Goal: Information Seeking & Learning: Compare options

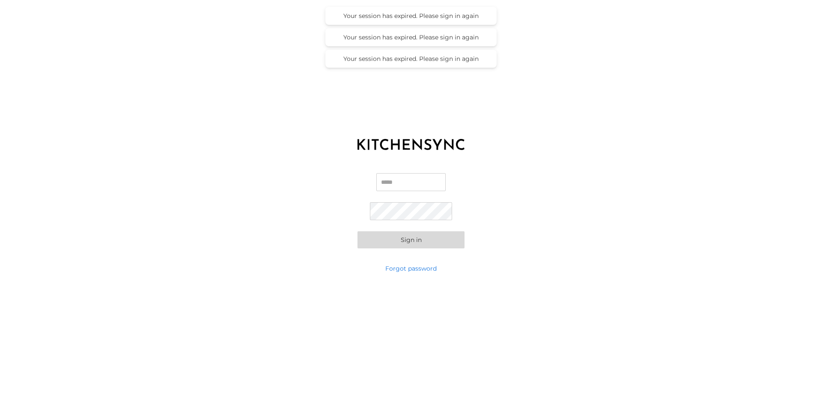
click at [413, 188] on input "Email" at bounding box center [410, 182] width 69 height 18
type input "**********"
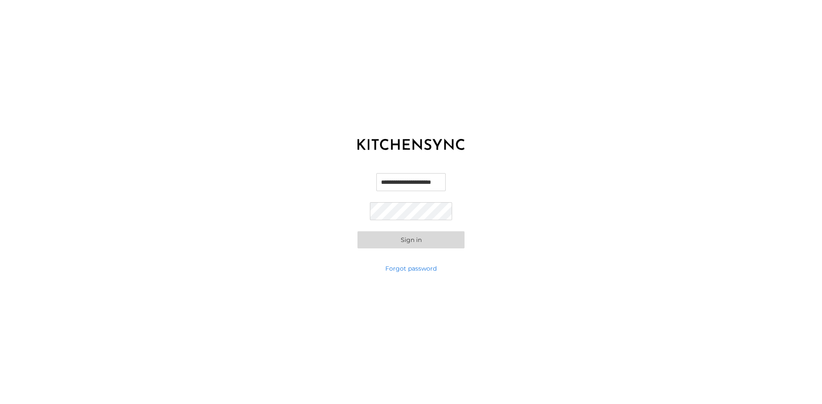
click at [357, 231] on button "Sign in" at bounding box center [410, 239] width 107 height 17
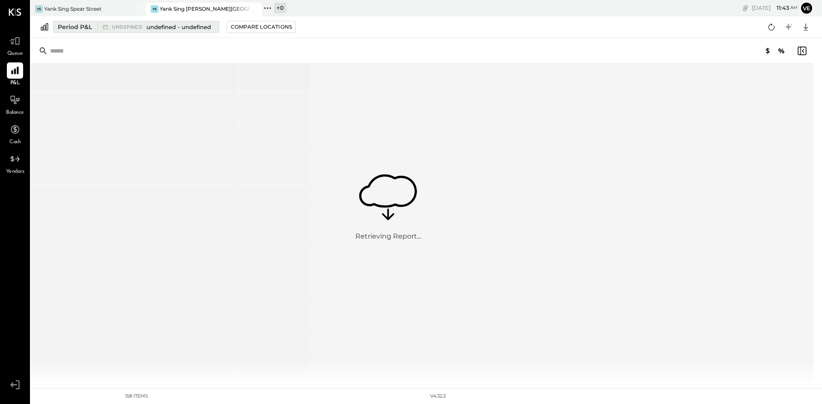
click at [131, 29] on span "undefined" at bounding box center [128, 27] width 33 height 5
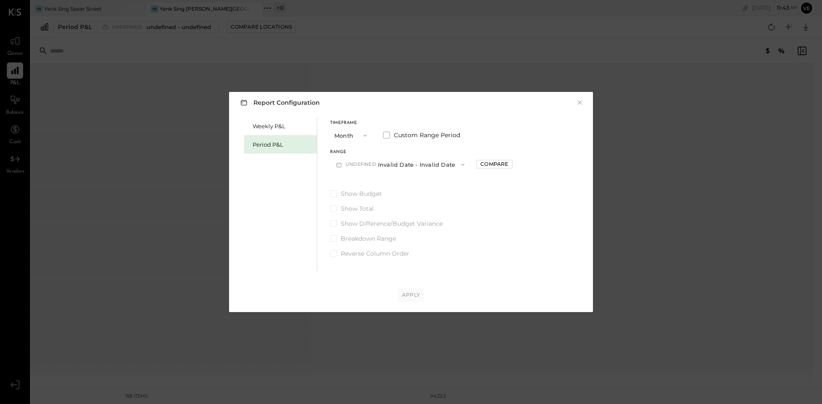
click at [356, 134] on button "Month" at bounding box center [351, 136] width 43 height 16
click at [356, 134] on div "Period" at bounding box center [351, 135] width 42 height 15
click at [365, 137] on icon "button" at bounding box center [365, 135] width 7 height 7
click at [362, 132] on div "Period" at bounding box center [351, 135] width 42 height 15
click at [389, 132] on span at bounding box center [386, 135] width 7 height 7
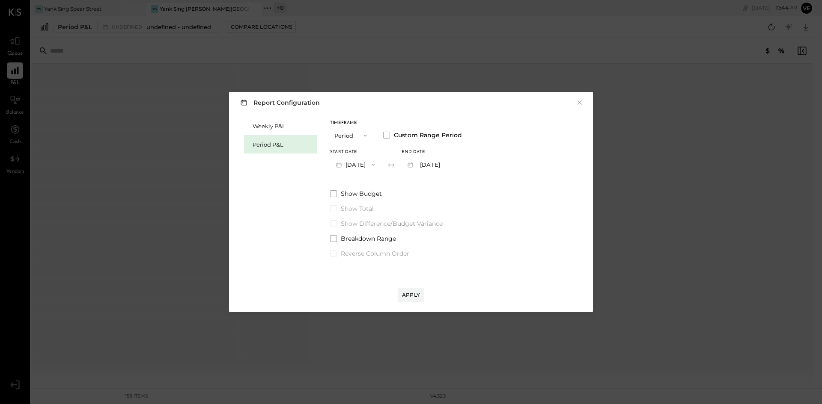
click at [377, 165] on icon "button" at bounding box center [373, 164] width 7 height 7
click at [372, 180] on div "[DATE]" at bounding box center [366, 184] width 72 height 18
click at [413, 295] on div "Apply" at bounding box center [411, 294] width 18 height 7
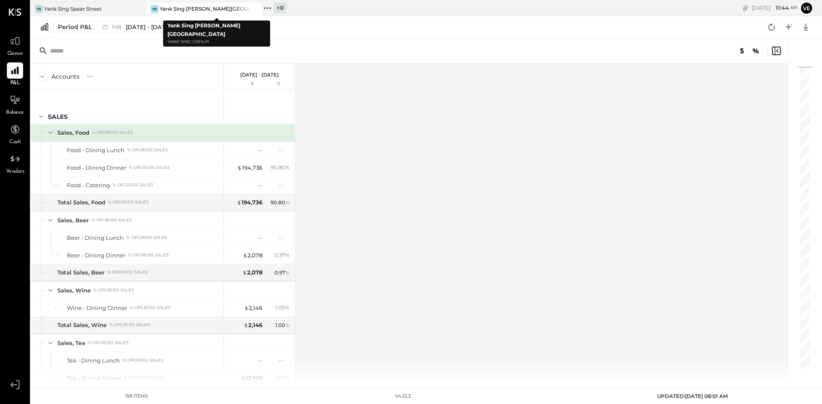
click at [197, 15] on div "YS Yank Sing Stevenson Street" at bounding box center [204, 10] width 116 height 14
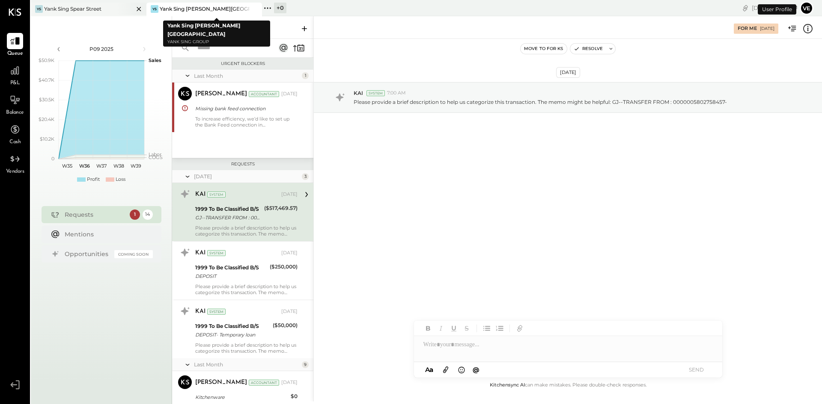
click at [118, 6] on div at bounding box center [131, 9] width 30 height 12
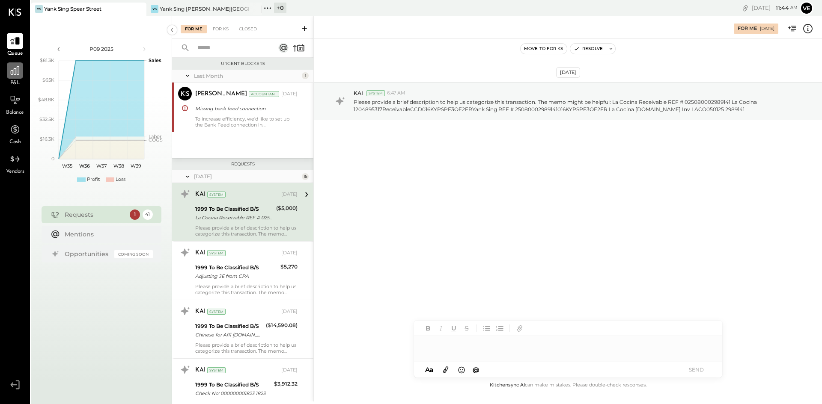
click at [17, 69] on icon at bounding box center [15, 70] width 9 height 9
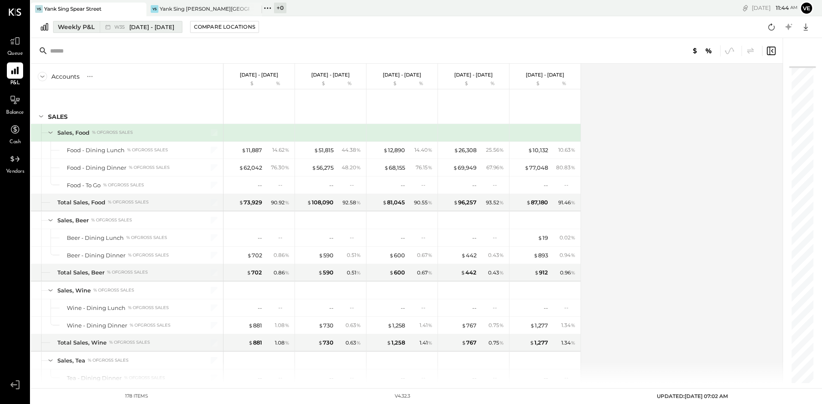
click at [90, 27] on div "Weekly P&L" at bounding box center [76, 27] width 37 height 9
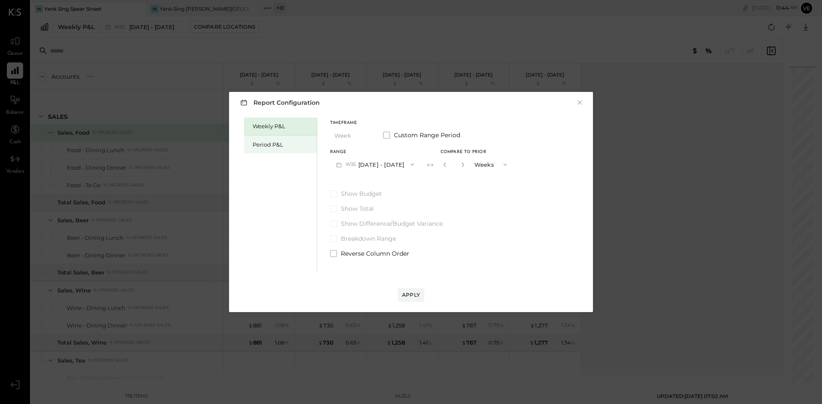
click at [261, 142] on div "Period P&L" at bounding box center [282, 145] width 60 height 8
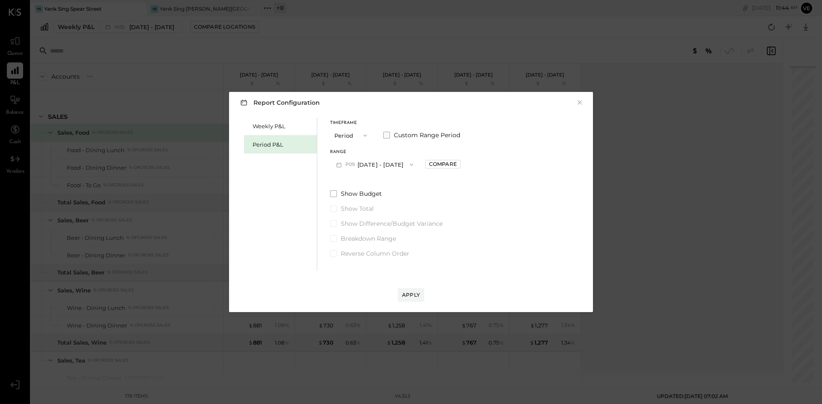
click at [386, 133] on span at bounding box center [386, 135] width 7 height 7
click at [377, 164] on icon "button" at bounding box center [373, 164] width 7 height 7
click at [382, 184] on div "[DATE]" at bounding box center [366, 184] width 72 height 18
click at [414, 288] on div "Apply" at bounding box center [410, 286] width 347 height 31
click at [411, 295] on div "Apply" at bounding box center [411, 294] width 18 height 7
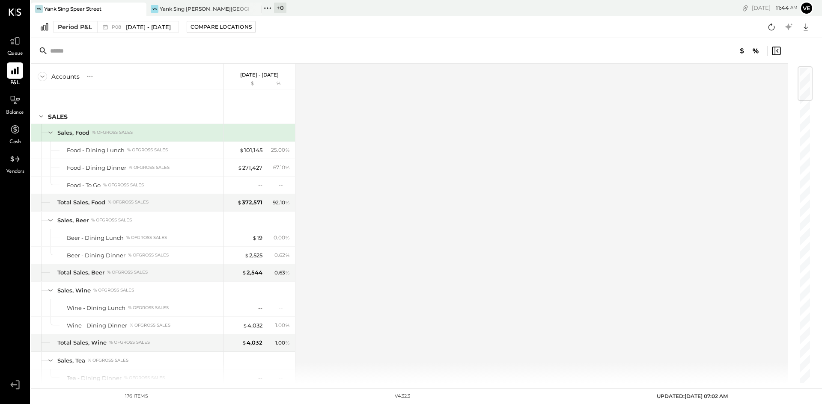
click at [53, 134] on icon at bounding box center [50, 132] width 9 height 9
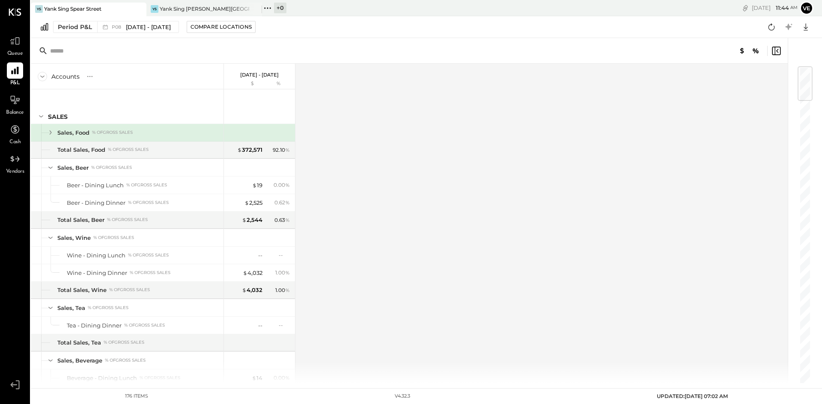
click at [53, 134] on icon at bounding box center [50, 132] width 9 height 9
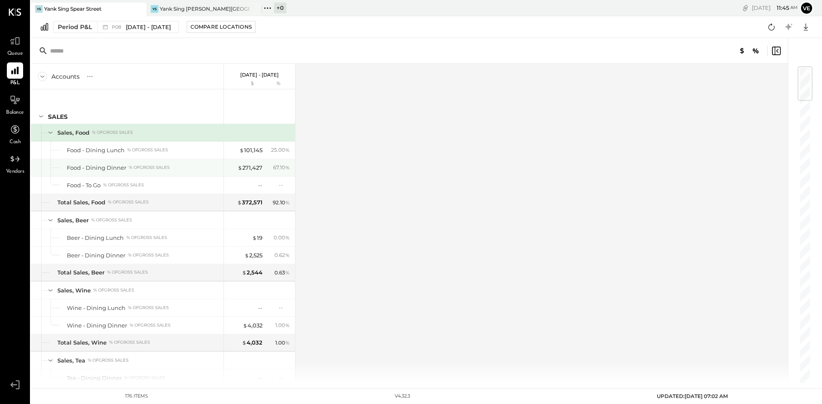
click at [145, 166] on div "% of GROSS SALES" at bounding box center [149, 168] width 41 height 6
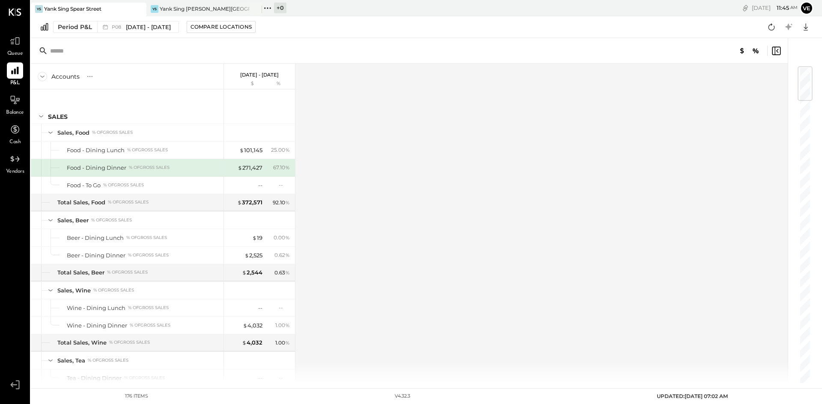
click at [54, 164] on div "Food - Dining Dinner % of GROSS SALES" at bounding box center [127, 167] width 193 height 17
click at [146, 205] on div "% of GROSS SALES" at bounding box center [128, 202] width 41 height 6
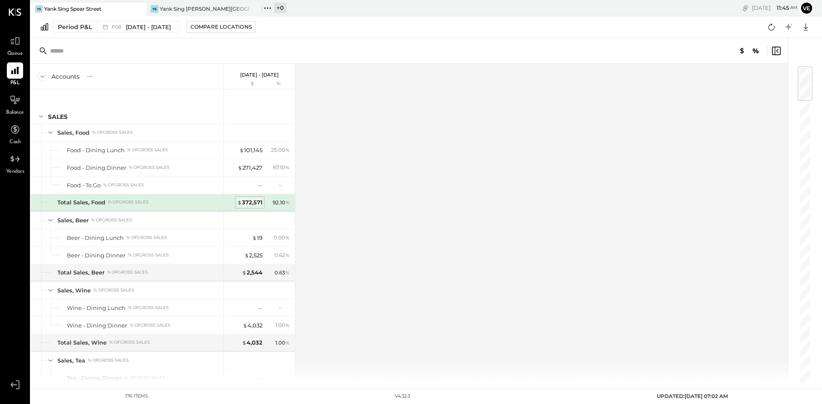
click at [245, 200] on div "$ 372,571" at bounding box center [249, 203] width 25 height 8
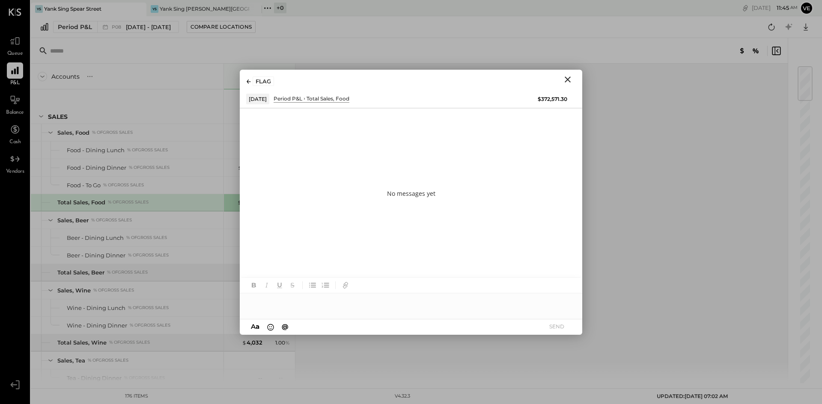
click at [565, 76] on icon "Close" at bounding box center [567, 79] width 10 height 10
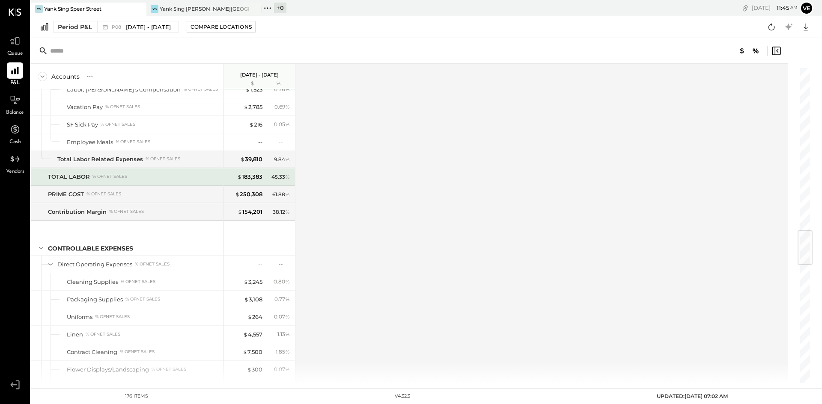
scroll to position [1385, 0]
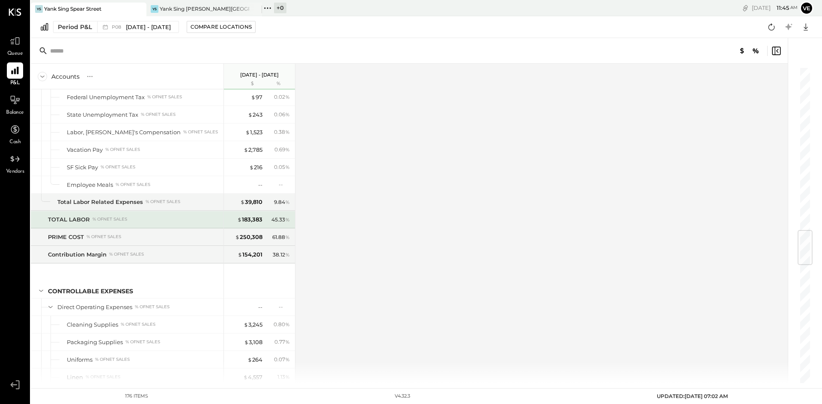
click at [80, 221] on div "TOTAL LABOR" at bounding box center [69, 220] width 42 height 8
click at [252, 220] on div "$ 183,383" at bounding box center [249, 220] width 25 height 8
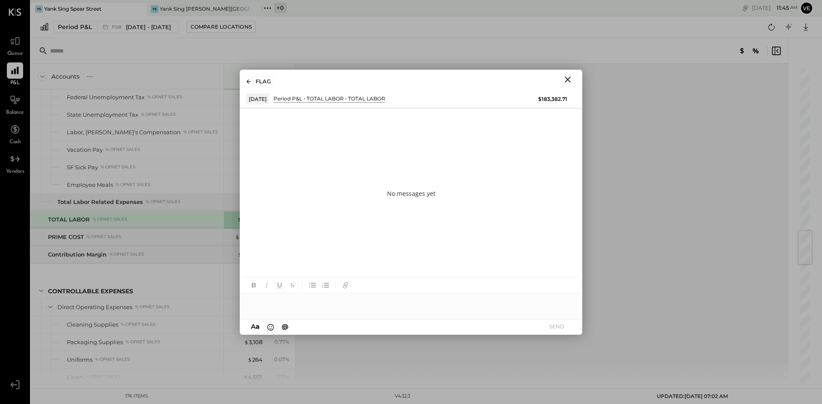
click at [565, 79] on icon "Close" at bounding box center [567, 79] width 10 height 10
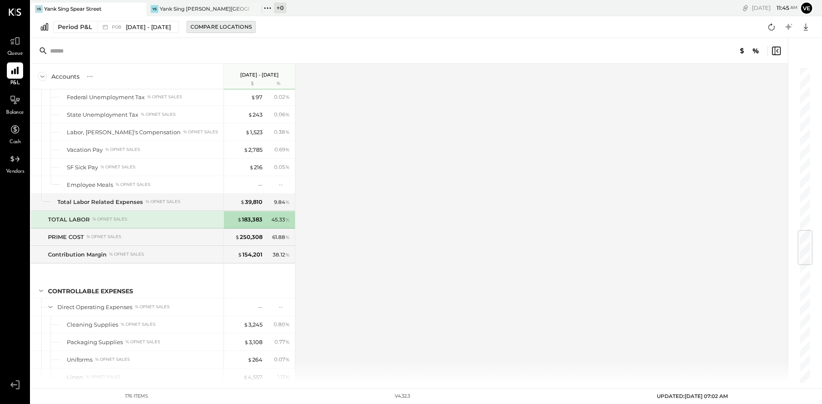
click at [242, 27] on div "Compare Locations" at bounding box center [220, 26] width 61 height 7
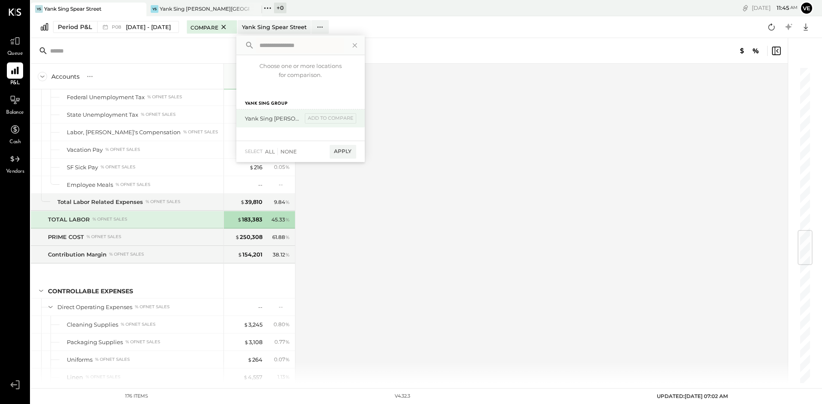
click at [302, 117] on div "Yank Sing [PERSON_NAME][GEOGRAPHIC_DATA]" at bounding box center [273, 119] width 57 height 8
click at [355, 151] on div "Apply" at bounding box center [342, 152] width 27 height 14
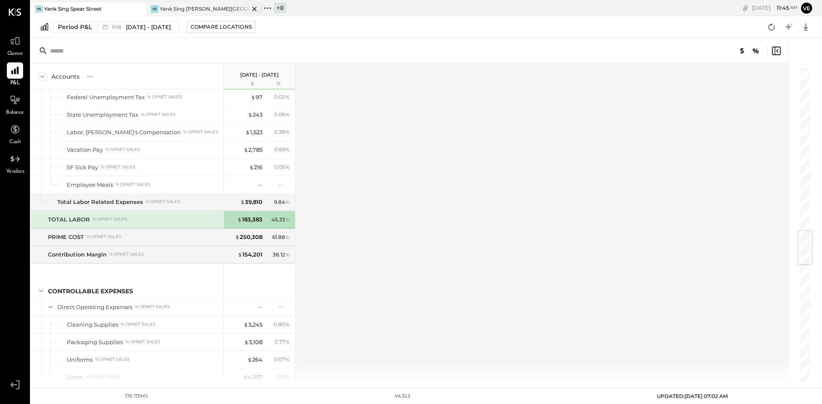
click at [179, 5] on div "Yank Sing [PERSON_NAME][GEOGRAPHIC_DATA]" at bounding box center [204, 8] width 89 height 7
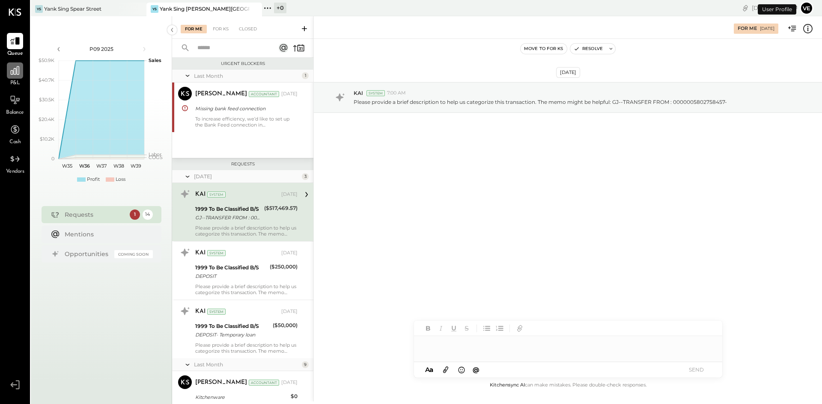
click at [7, 70] on div at bounding box center [15, 70] width 16 height 16
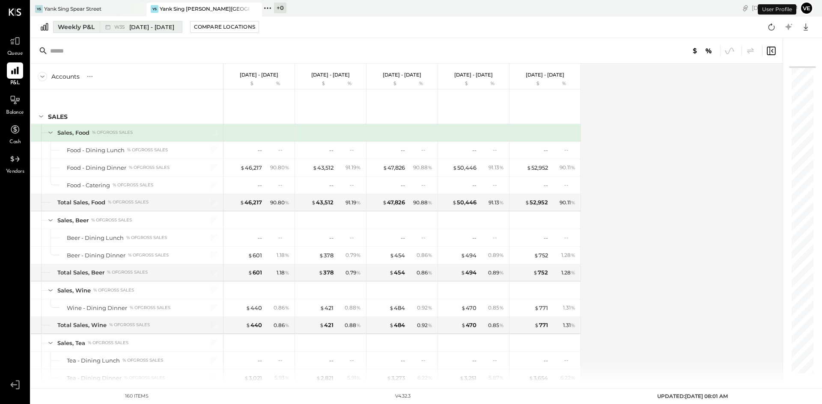
click at [91, 28] on div "Weekly P&L" at bounding box center [76, 27] width 37 height 9
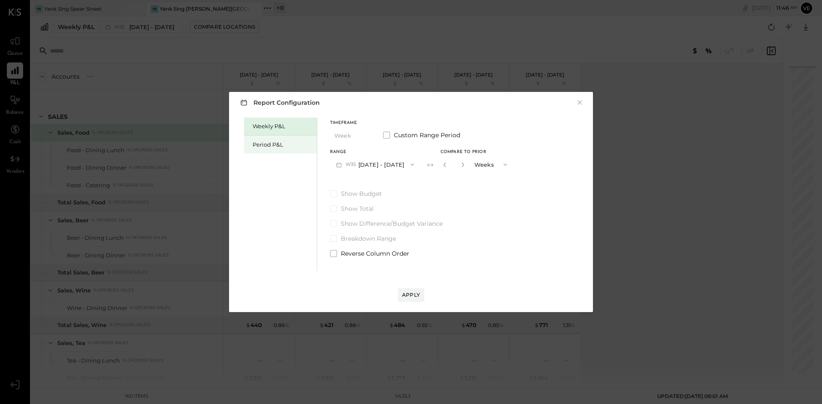
click at [293, 145] on div "Period P&L" at bounding box center [282, 145] width 60 height 8
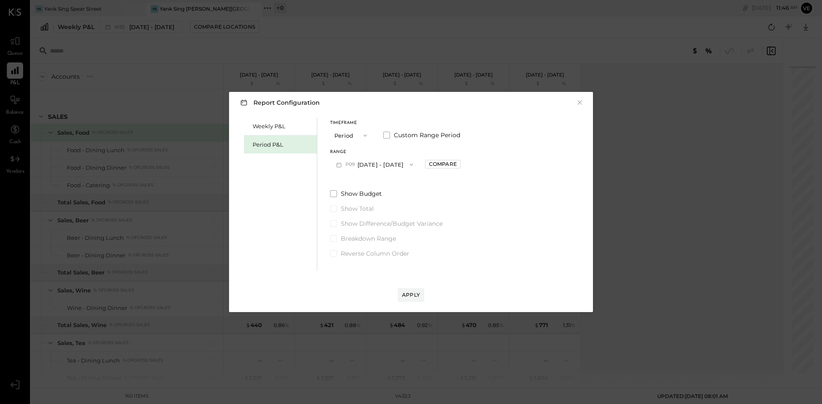
click at [416, 163] on button "P09 [DATE] - [DATE]" at bounding box center [374, 165] width 89 height 16
click at [409, 182] on div "P08 [DATE] - [DATE]" at bounding box center [379, 184] width 98 height 18
click at [403, 295] on div "Apply" at bounding box center [411, 294] width 18 height 7
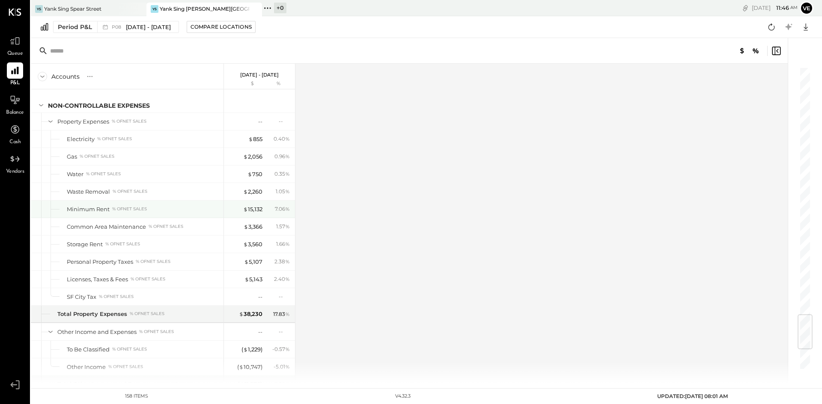
scroll to position [2268, 0]
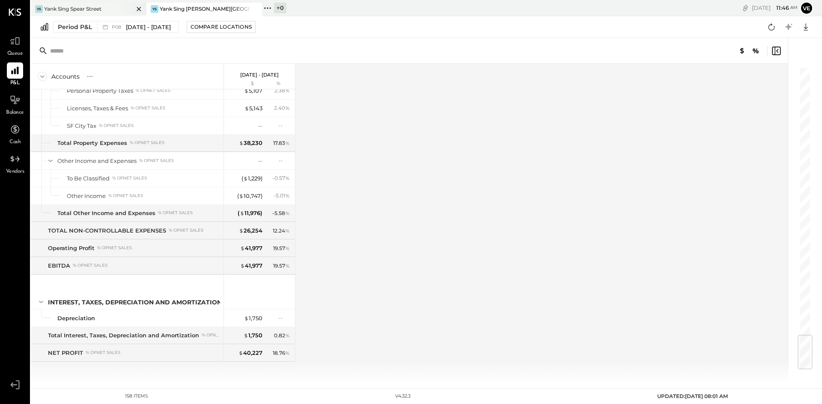
click at [91, 6] on div "Yank Sing Spear Street" at bounding box center [72, 8] width 57 height 7
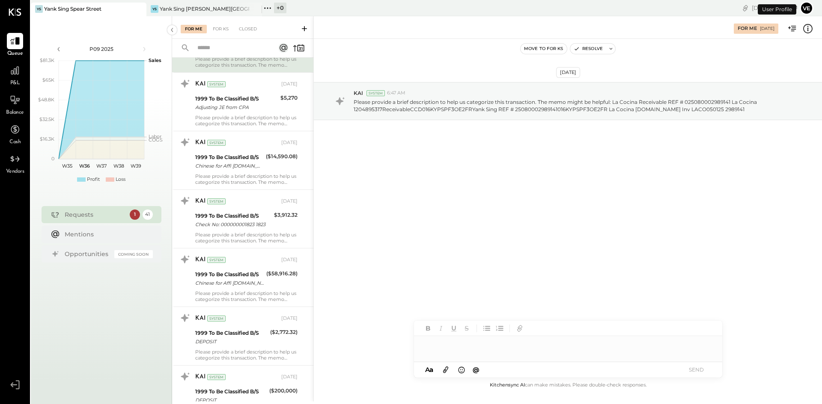
scroll to position [428, 0]
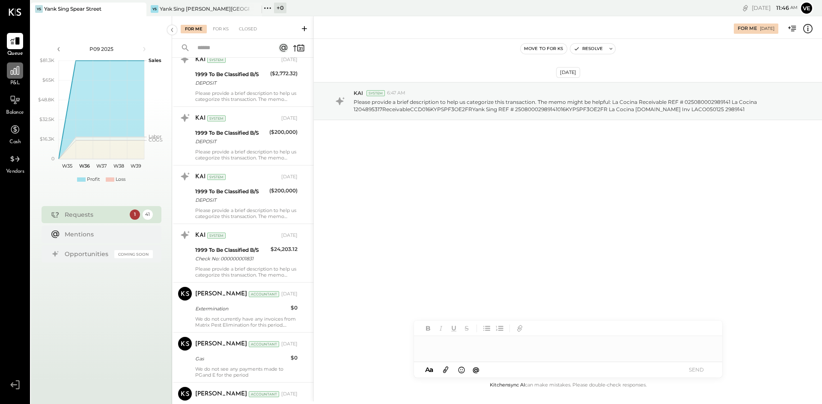
click at [9, 67] on icon at bounding box center [14, 70] width 11 height 11
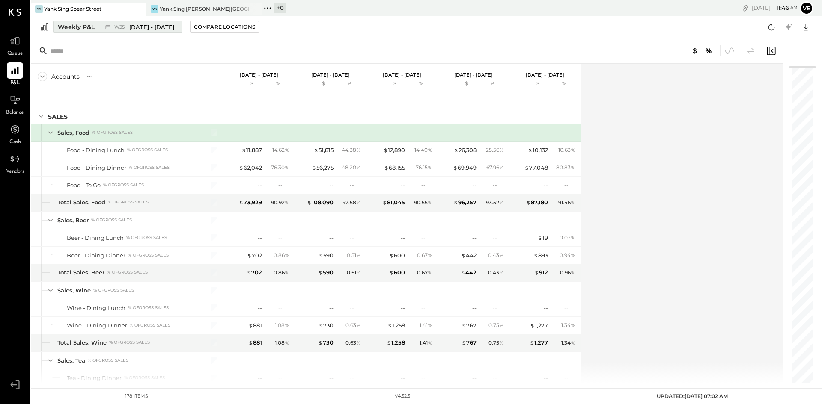
click at [75, 28] on div "Weekly P&L" at bounding box center [76, 27] width 37 height 9
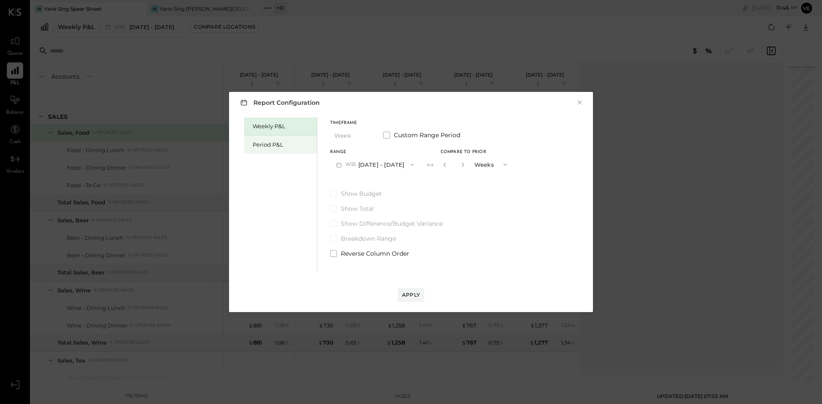
click at [271, 142] on div "Period P&L" at bounding box center [282, 145] width 60 height 8
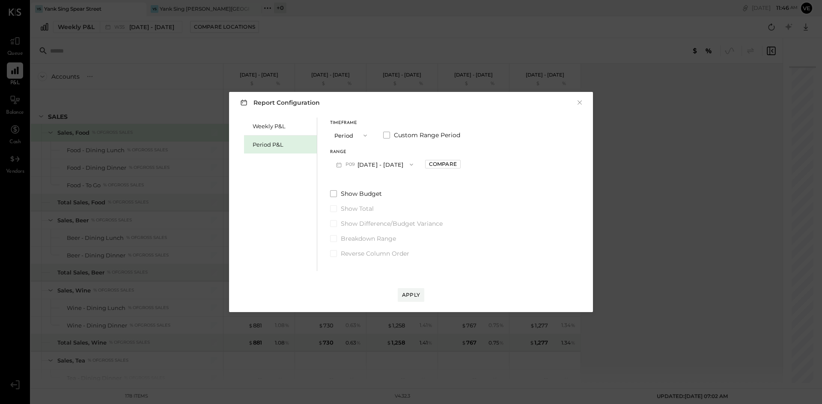
click at [390, 165] on button "P09 [DATE] - [DATE]" at bounding box center [374, 165] width 89 height 16
click at [391, 184] on span "[DATE] - [DATE]" at bounding box center [370, 183] width 41 height 7
click at [415, 292] on div "Apply" at bounding box center [411, 294] width 18 height 7
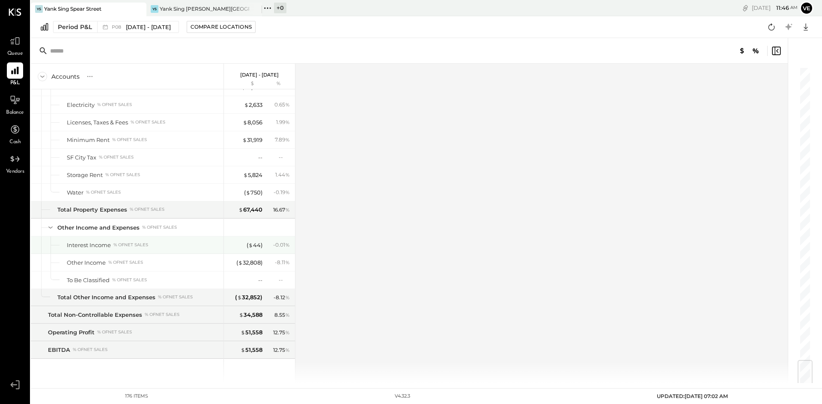
scroll to position [2583, 0]
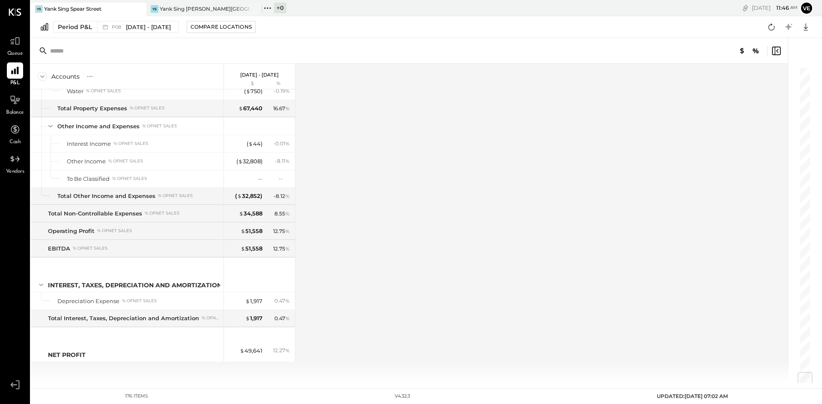
click at [269, 12] on icon at bounding box center [267, 8] width 11 height 11
click at [520, 190] on div "Accounts S % GL Jul 28 - Aug 24, 2025 $ % SALES Sales, Food % of GROSS SALES Fo…" at bounding box center [410, 224] width 758 height 320
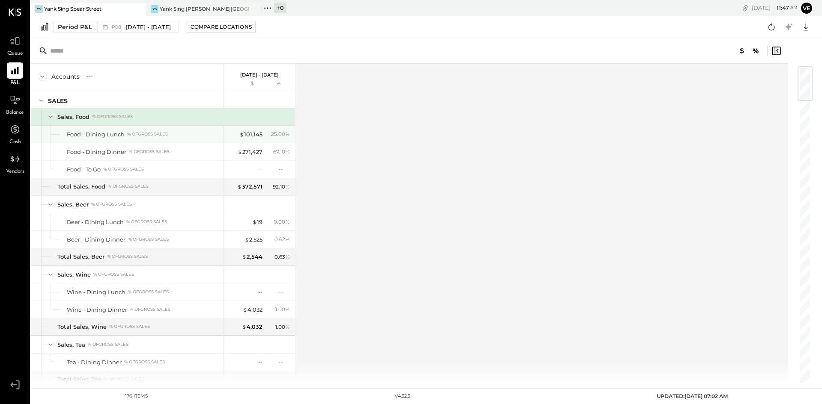
scroll to position [0, 0]
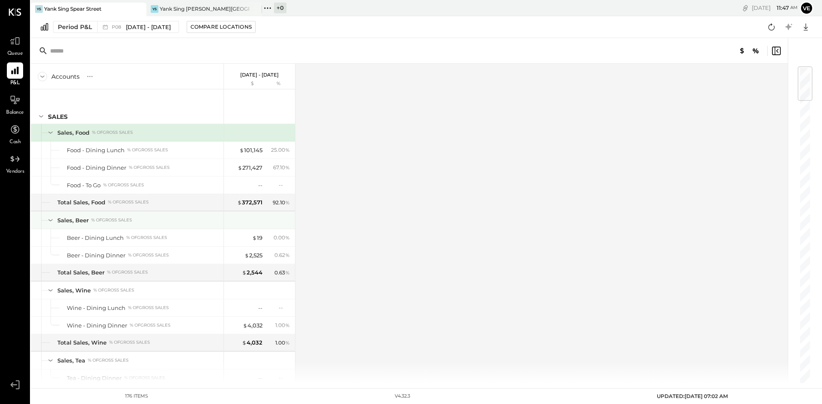
click at [50, 222] on icon at bounding box center [50, 220] width 9 height 9
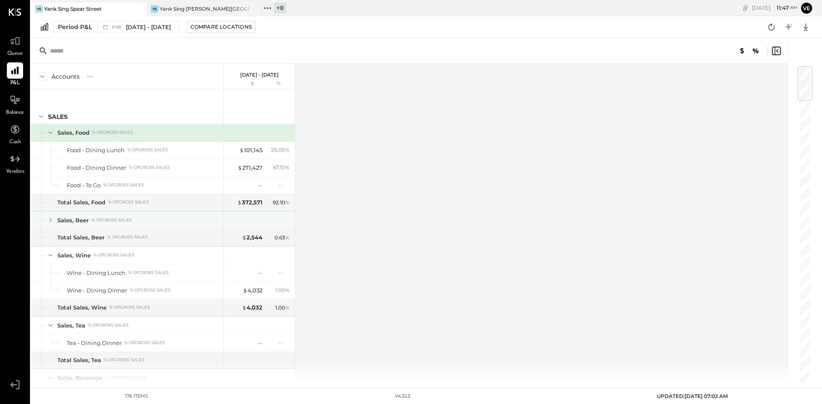
click at [50, 222] on icon at bounding box center [51, 220] width 2 height 4
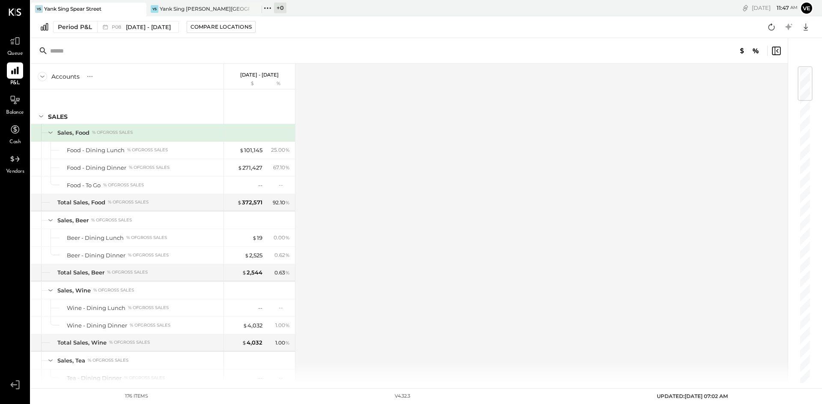
click at [92, 86] on div "Accounts S % GL" at bounding box center [127, 77] width 193 height 26
click at [93, 77] on icon at bounding box center [90, 76] width 9 height 9
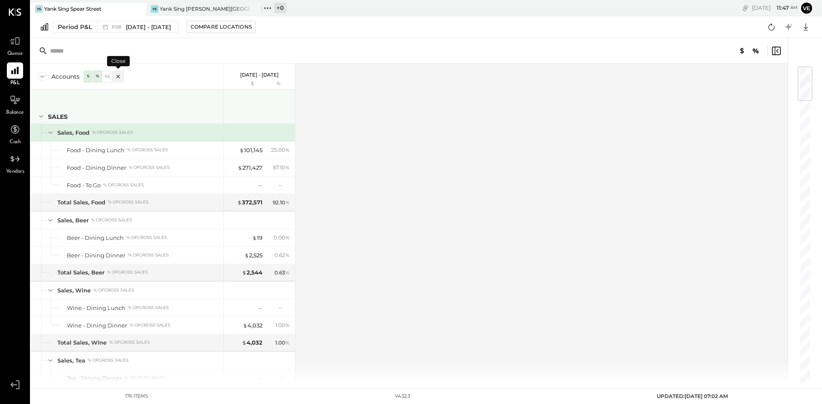
click at [134, 109] on div "SALES" at bounding box center [127, 106] width 193 height 34
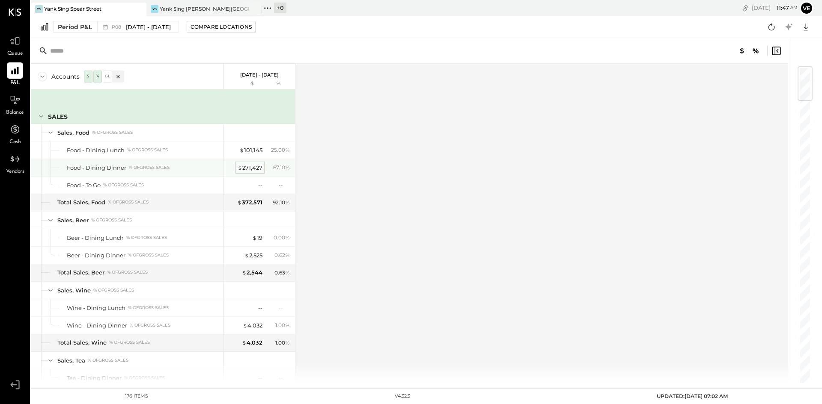
click at [252, 169] on div "$ 271,427" at bounding box center [249, 168] width 25 height 8
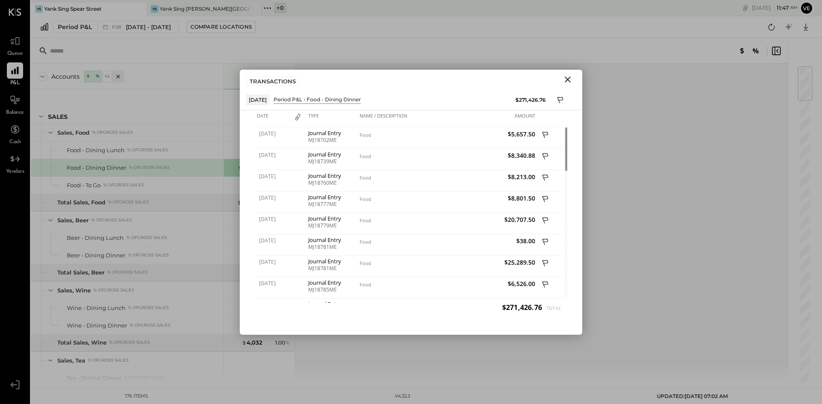
click at [570, 80] on icon "Close" at bounding box center [567, 79] width 10 height 10
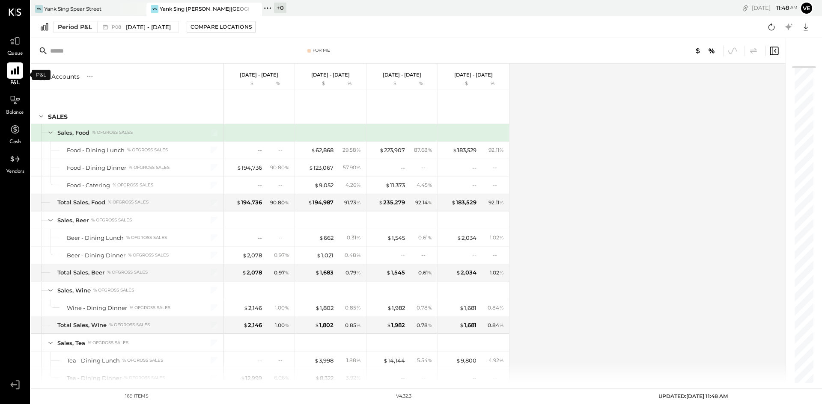
click at [9, 74] on div at bounding box center [15, 70] width 16 height 16
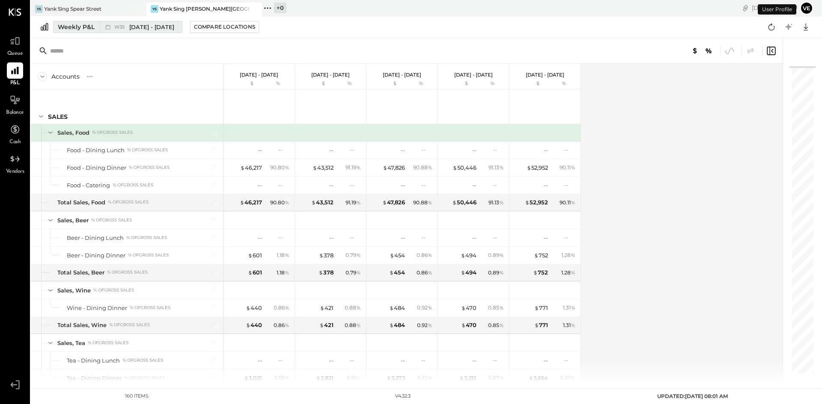
click at [68, 29] on div "Weekly P&L" at bounding box center [76, 27] width 37 height 9
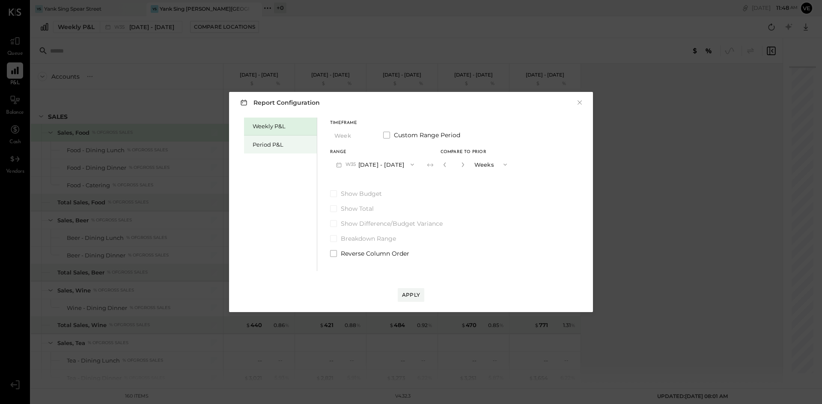
click at [284, 142] on div "Period P&L" at bounding box center [282, 145] width 60 height 8
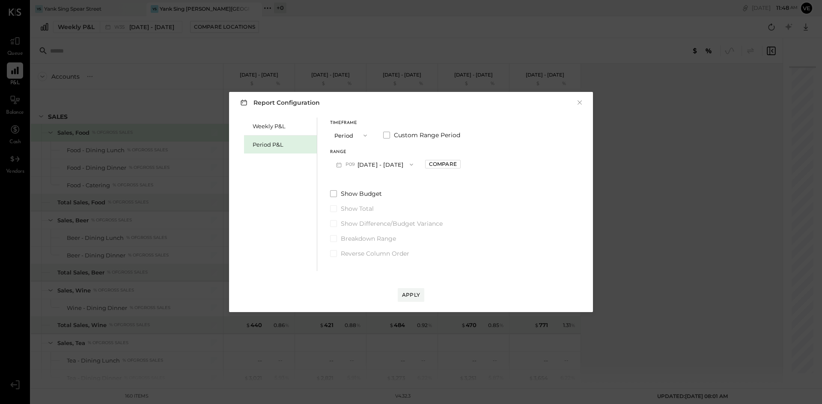
click at [375, 160] on button "P09 [DATE] - [DATE]" at bounding box center [374, 165] width 89 height 16
click at [377, 183] on span "[DATE] - [DATE]" at bounding box center [370, 183] width 41 height 7
click at [331, 225] on span at bounding box center [333, 223] width 7 height 7
click at [332, 222] on span at bounding box center [333, 223] width 7 height 7
click at [448, 161] on div "Compare" at bounding box center [443, 163] width 28 height 7
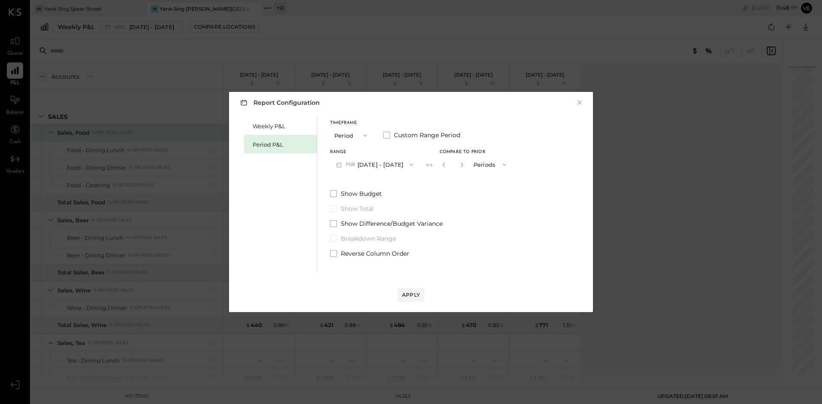
click at [507, 166] on icon "button" at bounding box center [504, 164] width 7 height 7
click at [511, 166] on div "Periods" at bounding box center [490, 164] width 42 height 15
click at [333, 222] on span at bounding box center [333, 223] width 7 height 7
click at [409, 293] on div "Apply" at bounding box center [411, 294] width 18 height 7
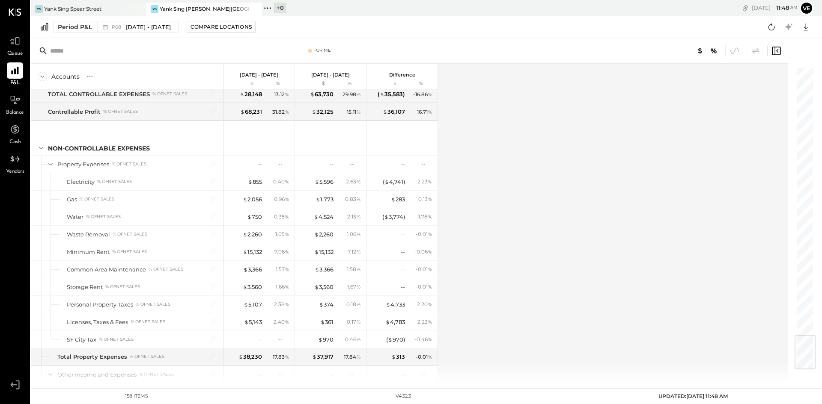
scroll to position [2268, 0]
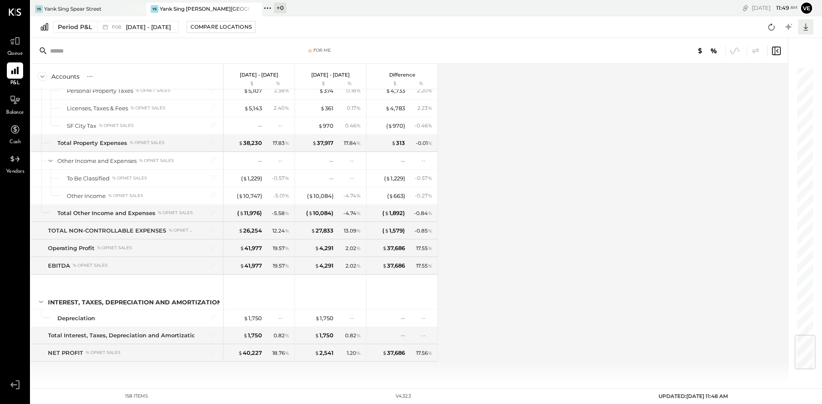
click at [806, 27] on icon at bounding box center [805, 26] width 11 height 11
click at [768, 80] on div "Excel" at bounding box center [779, 77] width 68 height 18
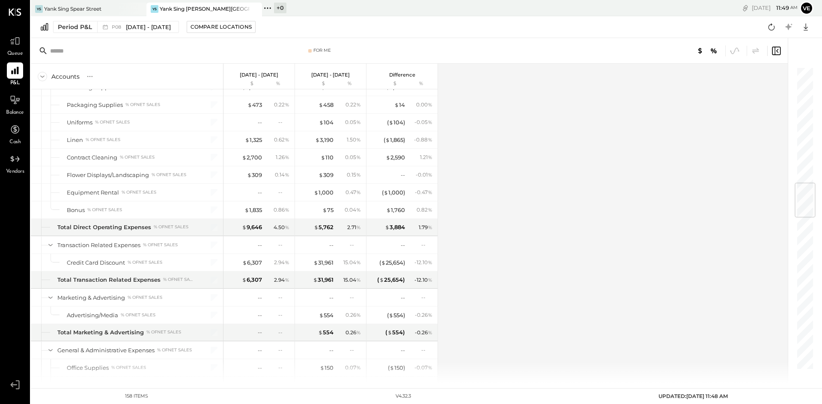
scroll to position [727, 0]
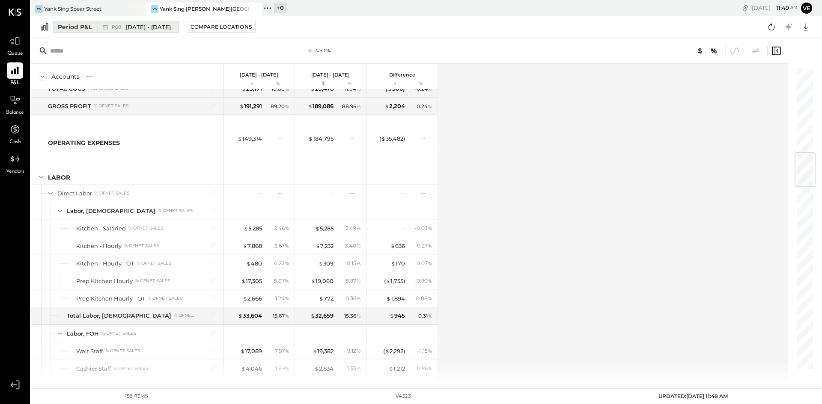
click at [152, 32] on div "P08 [DATE] - [DATE]" at bounding box center [135, 26] width 77 height 11
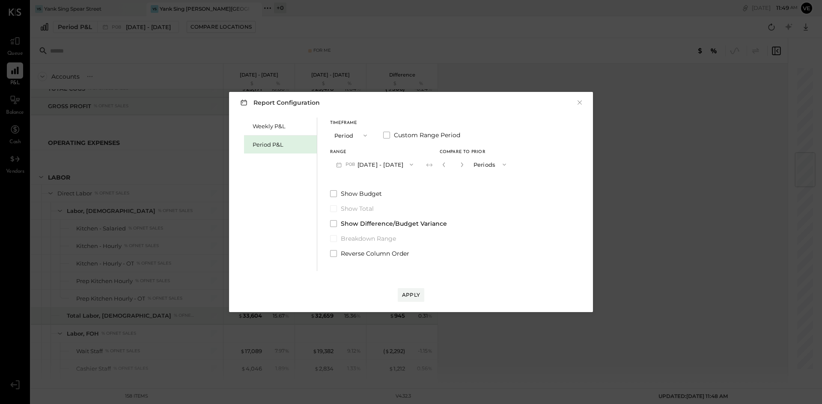
click at [507, 163] on span "button" at bounding box center [501, 164] width 11 height 7
click at [503, 178] on div "Years" at bounding box center [490, 179] width 42 height 15
click at [413, 297] on div "Apply" at bounding box center [411, 294] width 18 height 7
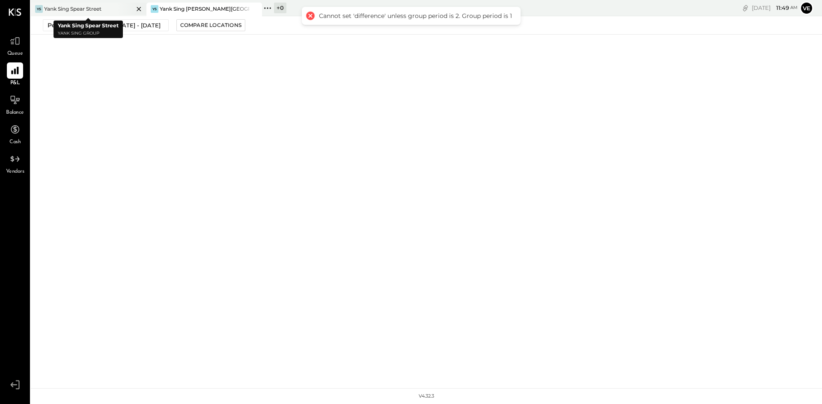
click at [92, 14] on div "YS Yank Sing Spear Street" at bounding box center [89, 10] width 116 height 14
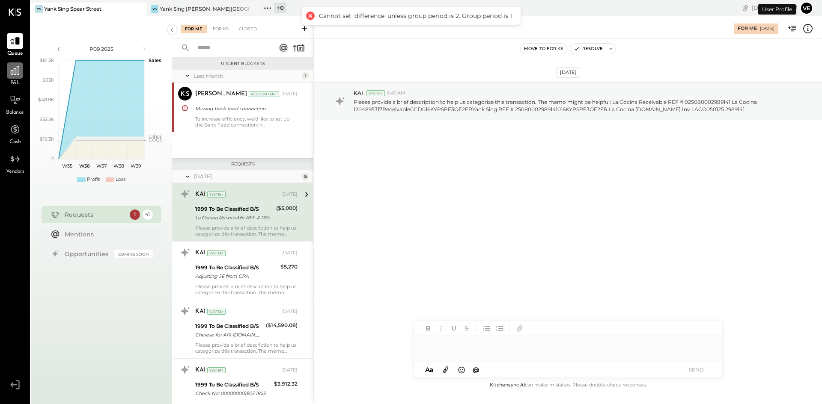
click at [12, 77] on div at bounding box center [15, 70] width 16 height 16
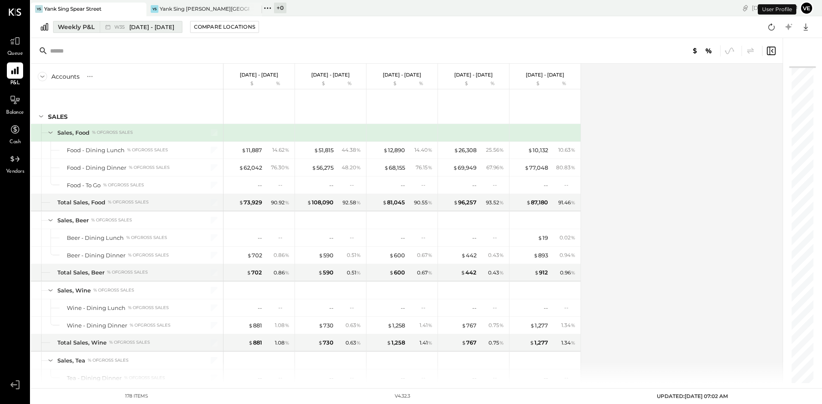
click at [86, 28] on div "Weekly P&L" at bounding box center [76, 27] width 37 height 9
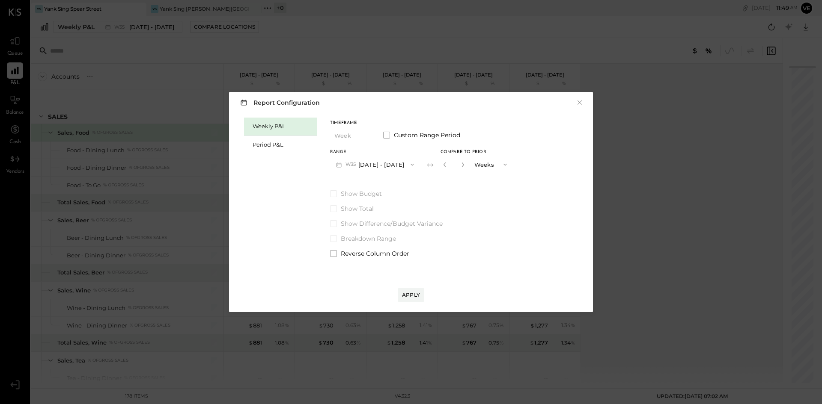
click at [410, 163] on icon "button" at bounding box center [412, 164] width 7 height 7
drag, startPoint x: 266, startPoint y: 145, endPoint x: 274, endPoint y: 145, distance: 8.1
click at [266, 145] on div "Period P&L" at bounding box center [282, 145] width 60 height 8
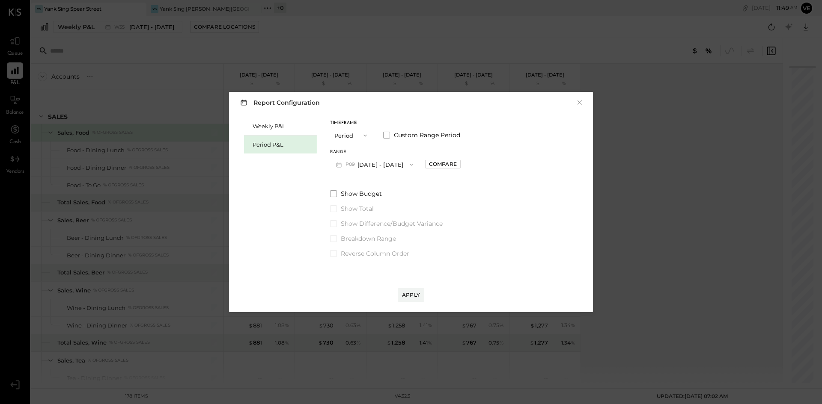
click at [416, 164] on button "P09 [DATE] - [DATE]" at bounding box center [374, 165] width 89 height 16
click at [406, 184] on div "P08 [DATE] - [DATE]" at bounding box center [379, 184] width 98 height 18
click at [454, 166] on div "Compare" at bounding box center [443, 163] width 28 height 7
click at [507, 164] on icon "button" at bounding box center [504, 164] width 7 height 7
click at [490, 177] on span "Years" at bounding box center [483, 180] width 14 height 6
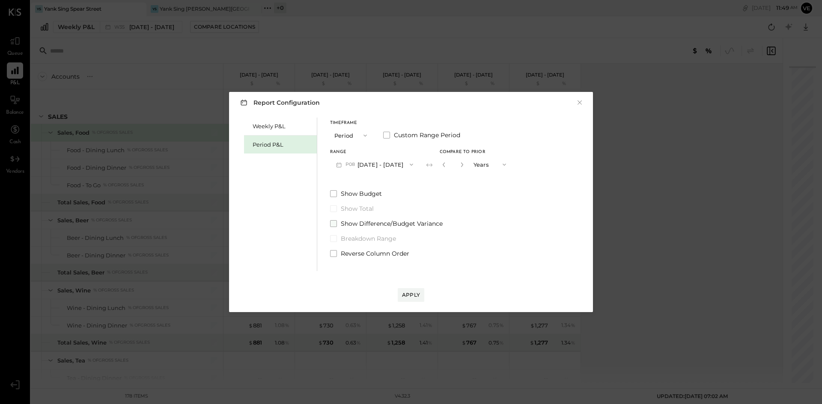
click at [333, 225] on span at bounding box center [333, 223] width 7 height 7
click at [414, 293] on div "Apply" at bounding box center [411, 294] width 18 height 7
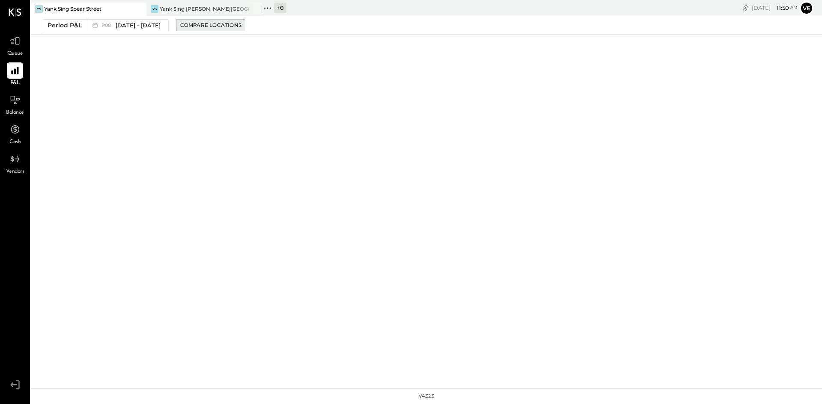
click at [210, 28] on div "Compare Locations" at bounding box center [210, 24] width 61 height 7
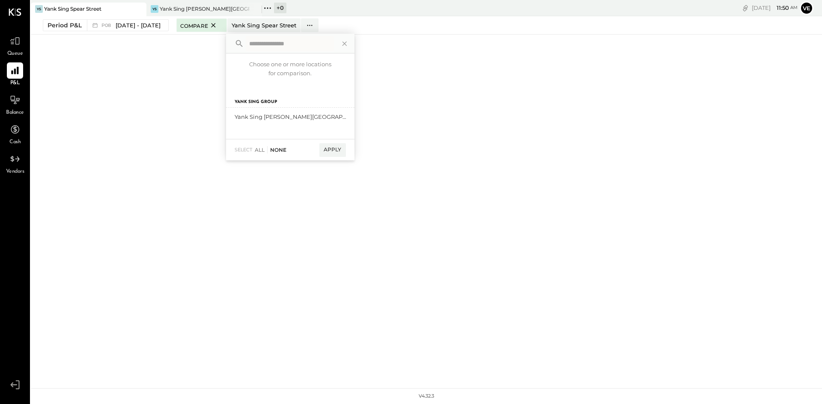
click at [286, 151] on div "None" at bounding box center [276, 149] width 19 height 7
click at [219, 25] on icon at bounding box center [213, 25] width 11 height 10
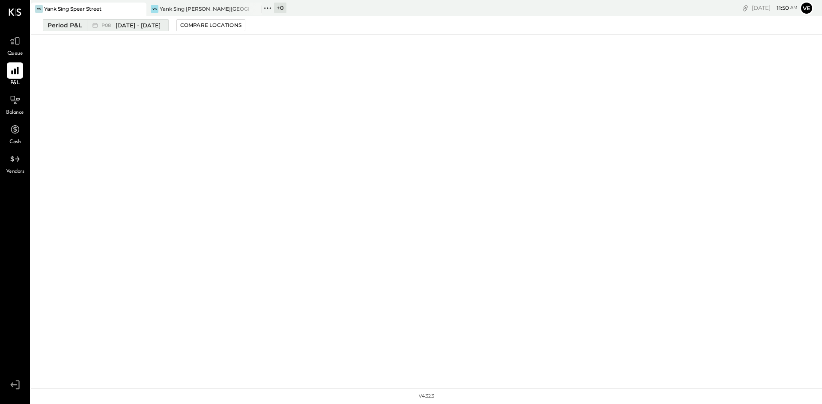
click at [92, 23] on icon at bounding box center [95, 25] width 9 height 9
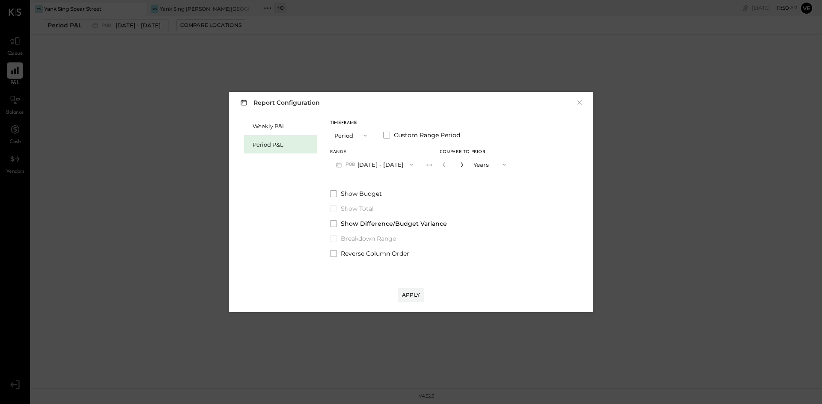
click at [464, 163] on icon "button" at bounding box center [461, 164] width 5 height 5
click at [464, 162] on icon "button" at bounding box center [461, 164] width 5 height 5
click at [463, 164] on icon "button" at bounding box center [461, 165] width 2 height 5
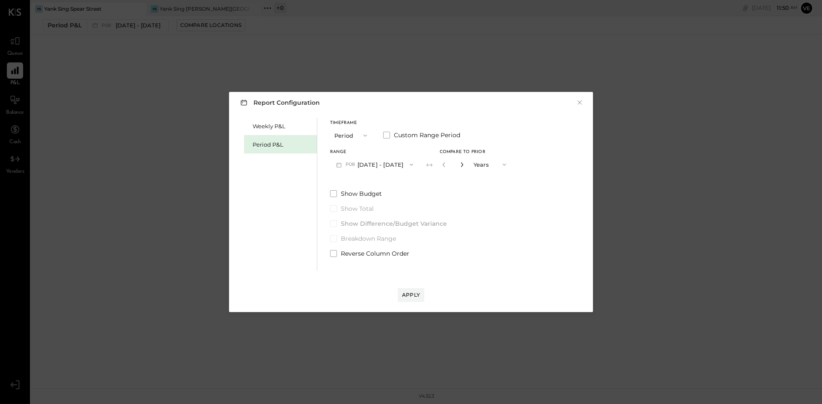
click at [463, 164] on icon "button" at bounding box center [461, 165] width 2 height 5
click at [446, 164] on icon "button" at bounding box center [443, 164] width 5 height 5
click at [446, 163] on icon "button" at bounding box center [443, 164] width 5 height 5
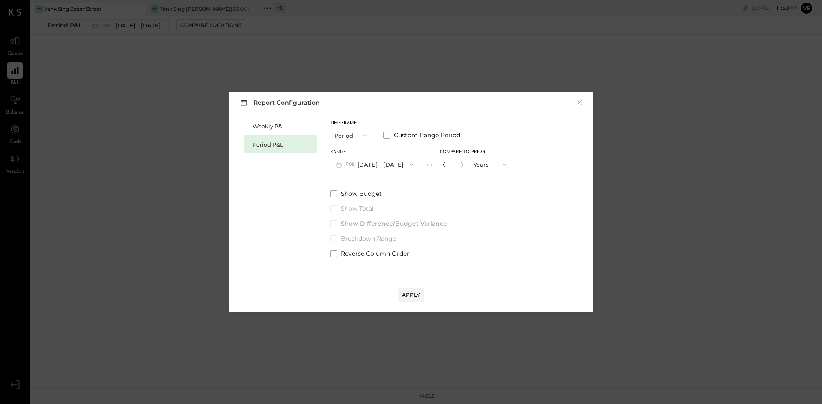
click at [446, 163] on icon "button" at bounding box center [443, 164] width 5 height 5
type input "*"
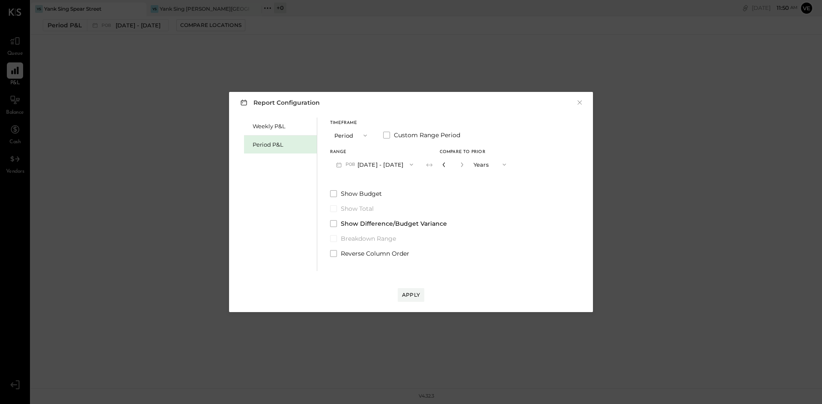
click at [446, 163] on icon "button" at bounding box center [443, 164] width 5 height 5
click at [507, 164] on icon "button" at bounding box center [504, 164] width 7 height 7
click at [490, 178] on span "Years" at bounding box center [483, 180] width 14 height 6
click at [464, 165] on icon "button" at bounding box center [461, 164] width 5 height 5
type input "*"
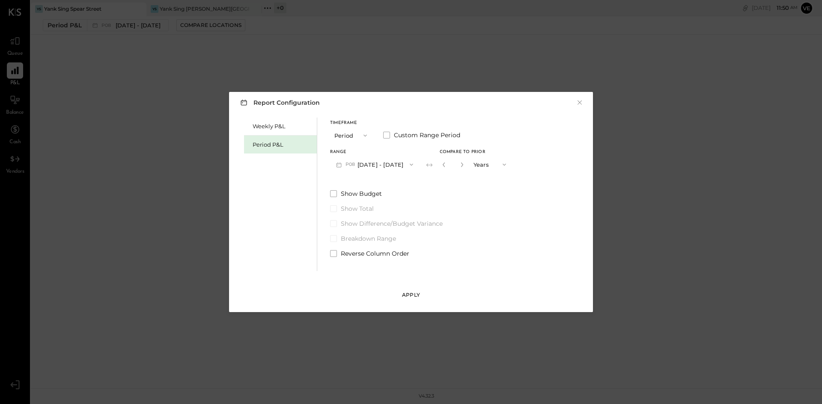
click at [422, 292] on button "Apply" at bounding box center [410, 295] width 27 height 14
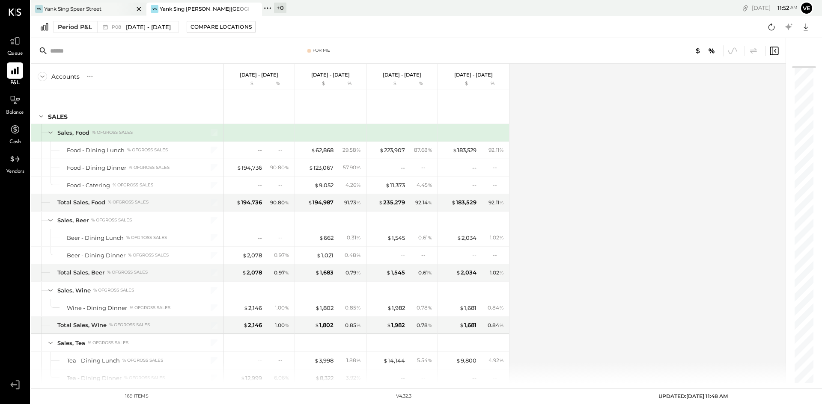
click at [80, 13] on div "YS Yank Sing Spear Street" at bounding box center [89, 10] width 116 height 14
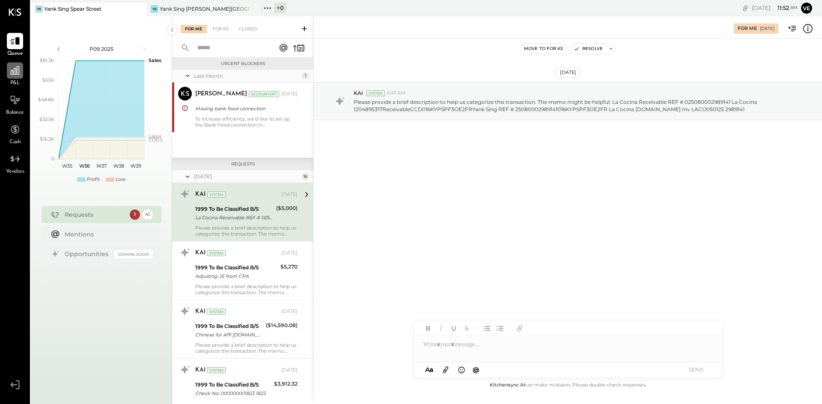
click at [13, 67] on icon at bounding box center [14, 70] width 11 height 11
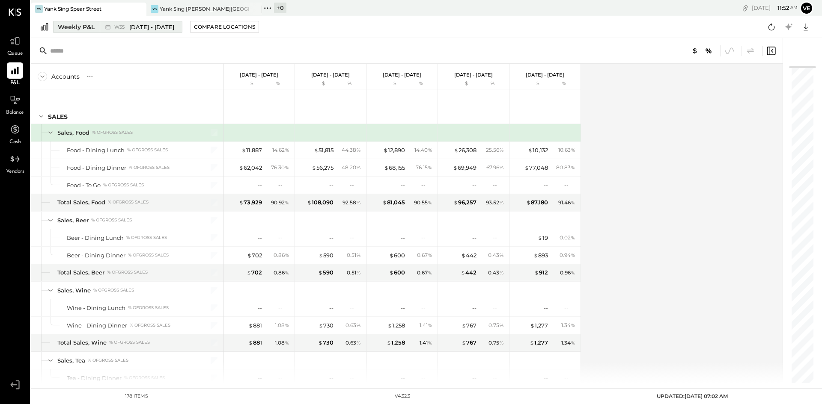
click at [162, 27] on span "[DATE] - [DATE]" at bounding box center [151, 27] width 45 height 8
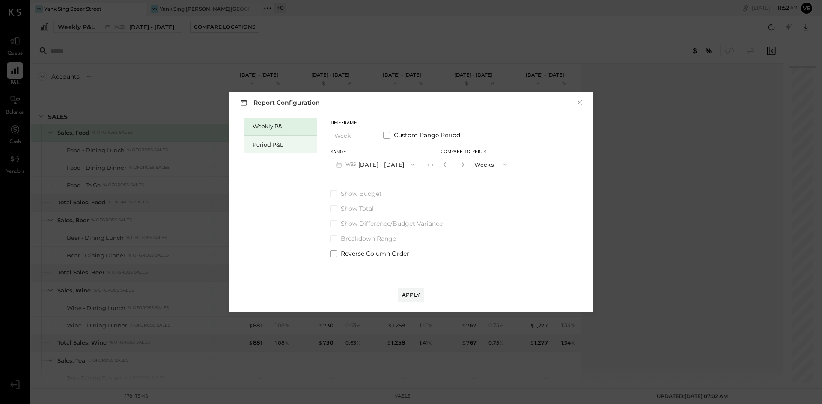
click at [261, 147] on div "Period P&L" at bounding box center [282, 145] width 60 height 8
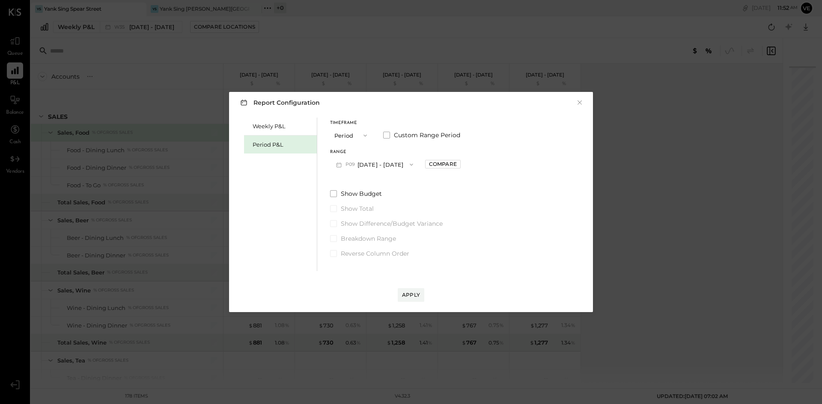
click at [415, 164] on icon "button" at bounding box center [411, 164] width 7 height 7
click at [405, 184] on div "P08 [DATE] - [DATE]" at bounding box center [379, 184] width 98 height 18
click at [457, 163] on div "Compare" at bounding box center [443, 163] width 28 height 7
click at [507, 166] on icon "button" at bounding box center [504, 164] width 7 height 7
click at [507, 176] on div "Years" at bounding box center [490, 179] width 42 height 15
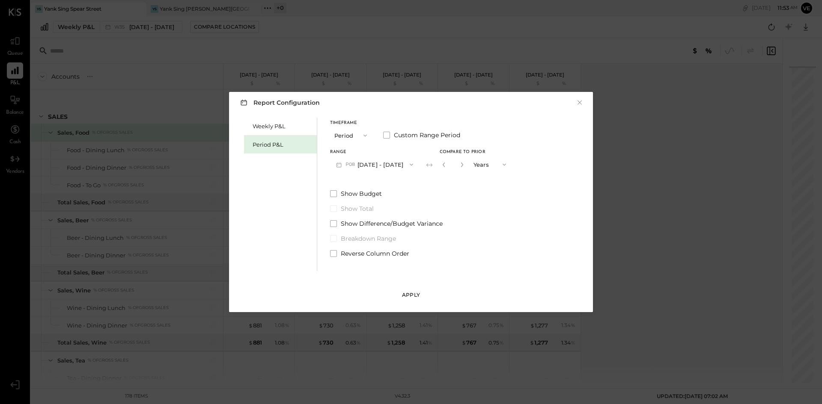
click at [406, 297] on div "Apply" at bounding box center [411, 294] width 18 height 7
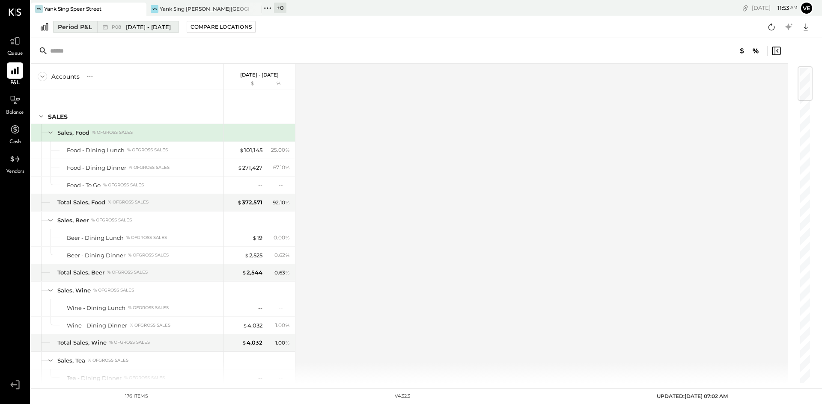
click at [69, 24] on div "Period P&L" at bounding box center [75, 27] width 34 height 9
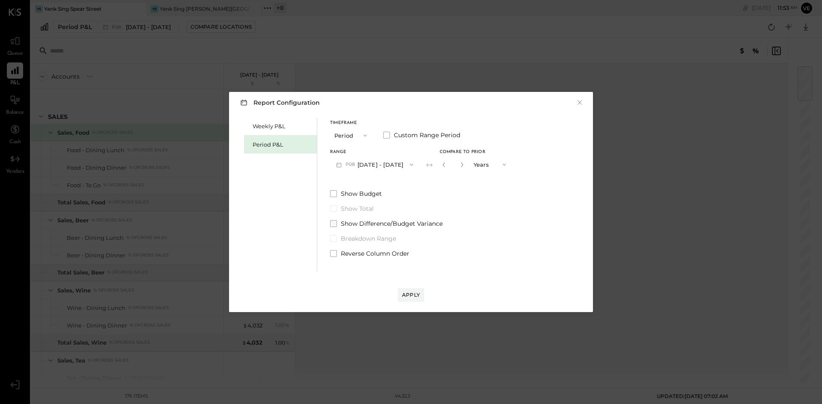
click at [334, 223] on span at bounding box center [333, 223] width 7 height 7
click at [410, 294] on div "Apply" at bounding box center [411, 294] width 18 height 7
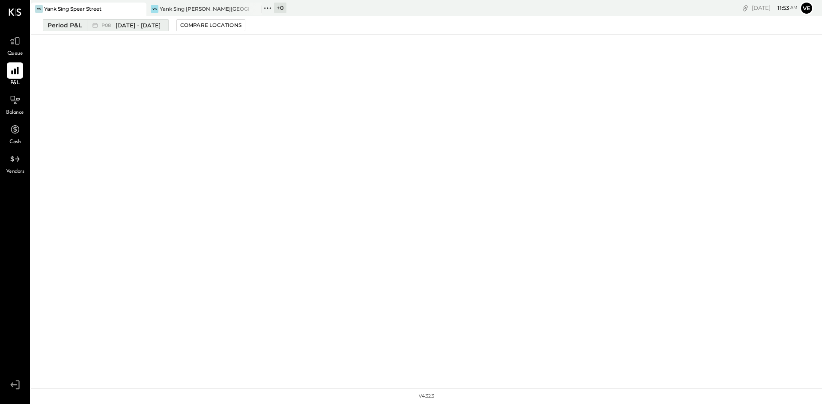
click at [121, 25] on span "[DATE] - [DATE]" at bounding box center [138, 25] width 45 height 8
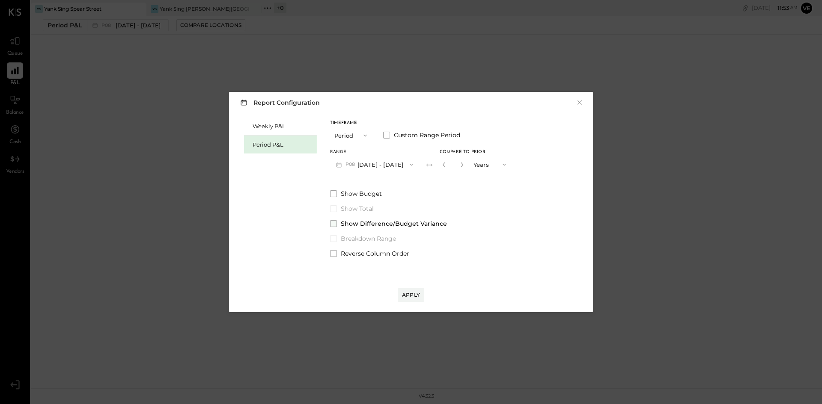
click at [333, 224] on span at bounding box center [333, 223] width 7 height 7
click at [464, 165] on icon "button" at bounding box center [461, 164] width 5 height 5
type input "*"
click at [401, 291] on button "Apply" at bounding box center [410, 295] width 27 height 14
